Goal: Find specific page/section: Find specific page/section

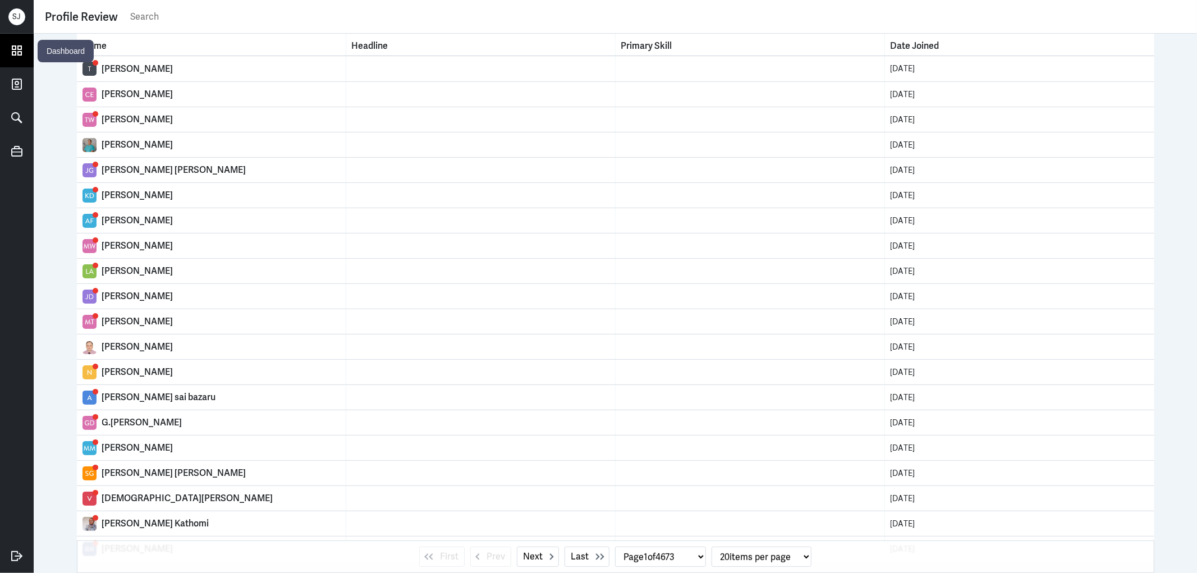
click at [17, 51] on icon at bounding box center [16, 50] width 9 height 9
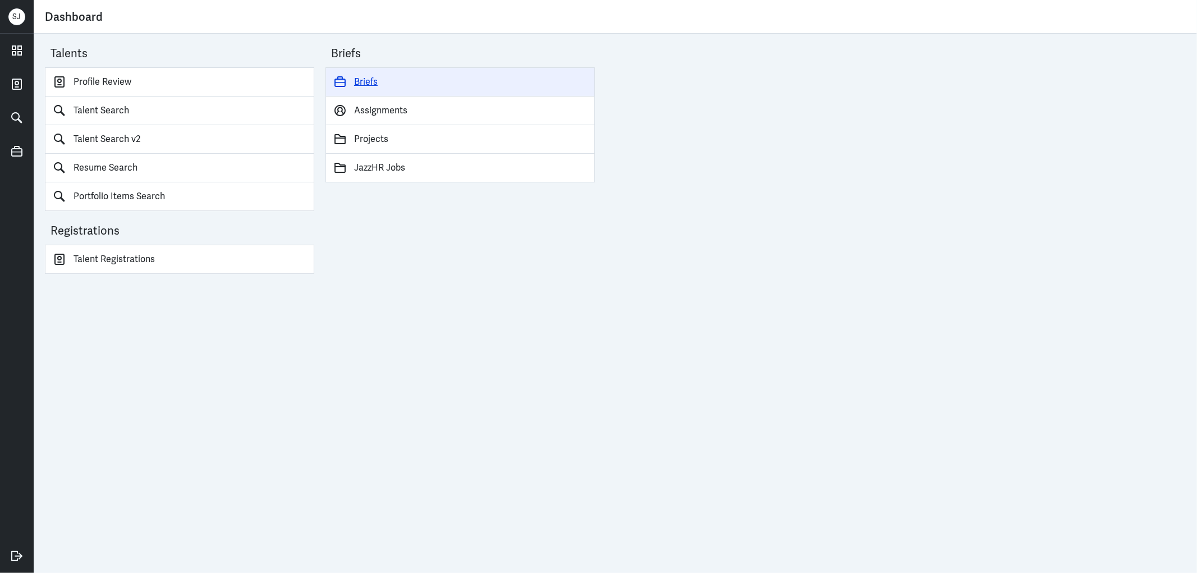
click at [377, 79] on link "Briefs" at bounding box center [459, 81] width 269 height 29
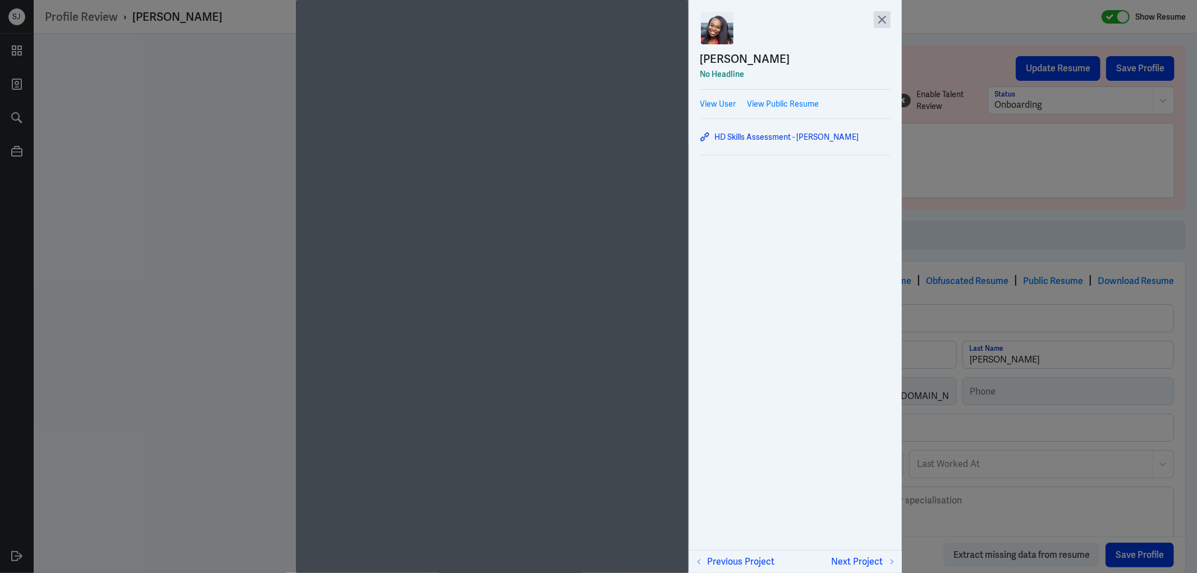
scroll to position [631, 0]
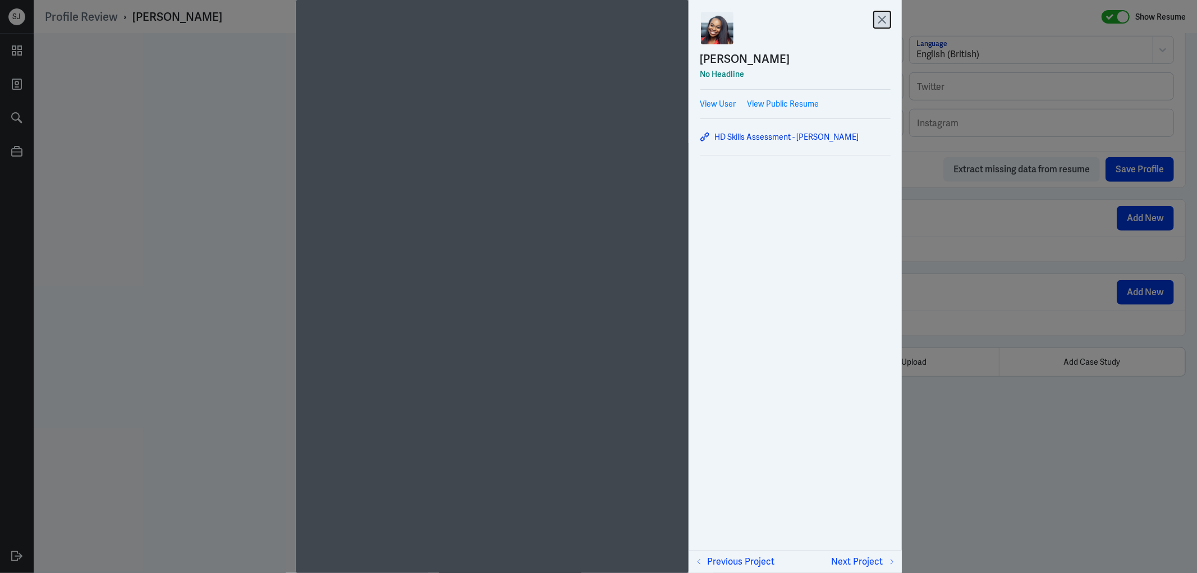
click at [885, 15] on icon at bounding box center [882, 19] width 17 height 17
